Goal: Task Accomplishment & Management: Manage account settings

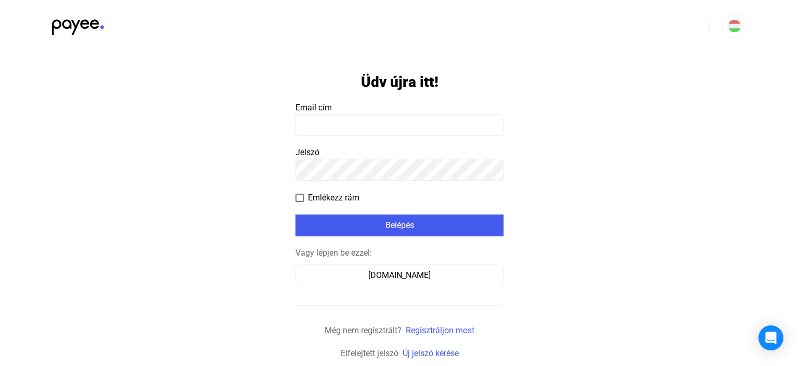
click at [341, 126] on input at bounding box center [399, 125] width 208 height 22
type input "**********"
click at [301, 197] on span at bounding box center [299, 197] width 8 height 8
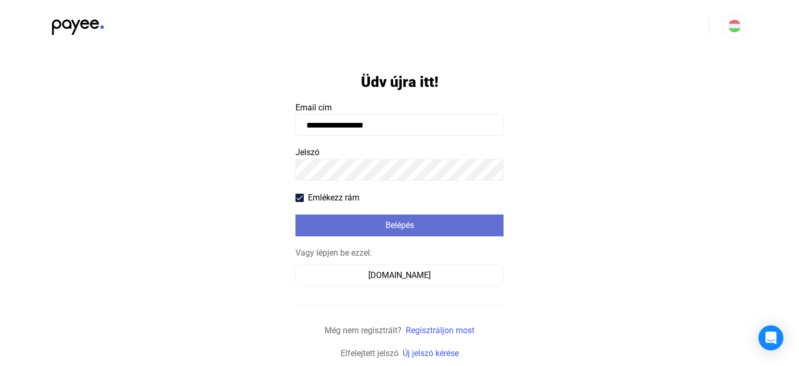
click at [409, 223] on div "Belépés" at bounding box center [400, 225] width 202 height 12
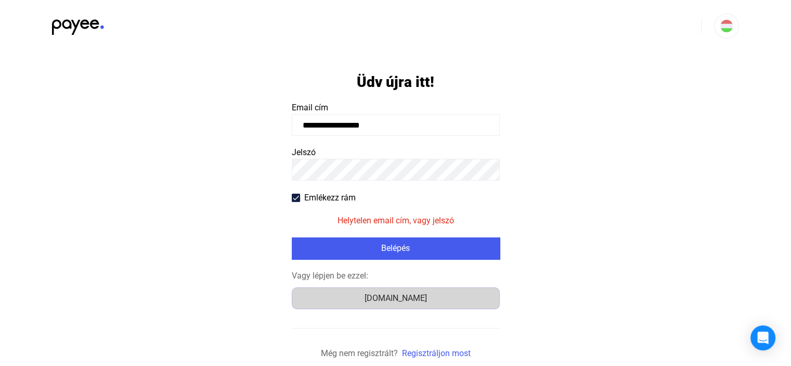
click at [391, 298] on div "[DOMAIN_NAME]" at bounding box center [395, 298] width 201 height 12
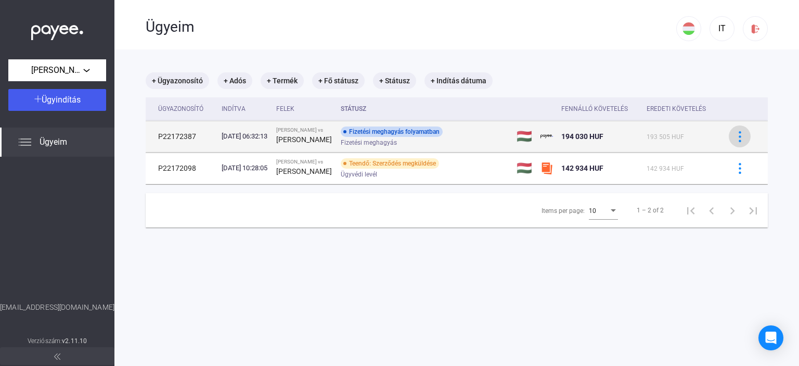
click at [734, 136] on img at bounding box center [739, 136] width 11 height 11
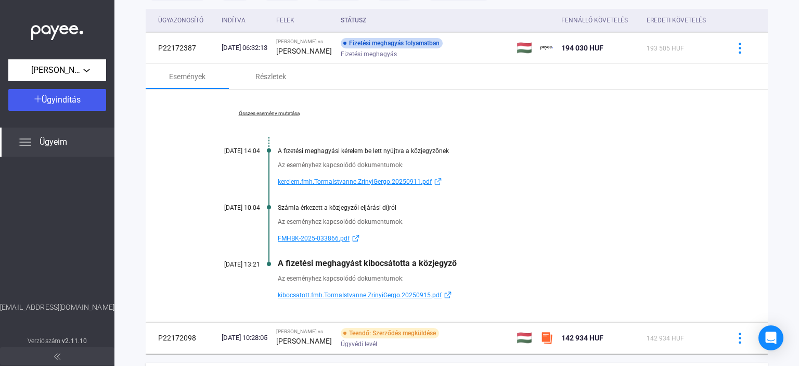
scroll to position [104, 0]
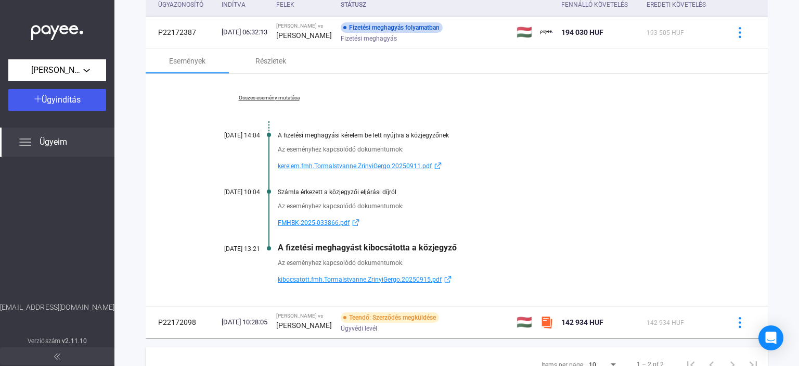
click at [341, 280] on span "kibocsatott.fmh.TormaIstvanne.ZrinyiGergo.20250915.pdf" at bounding box center [360, 279] width 164 height 12
